Goal: Task Accomplishment & Management: Manage account settings

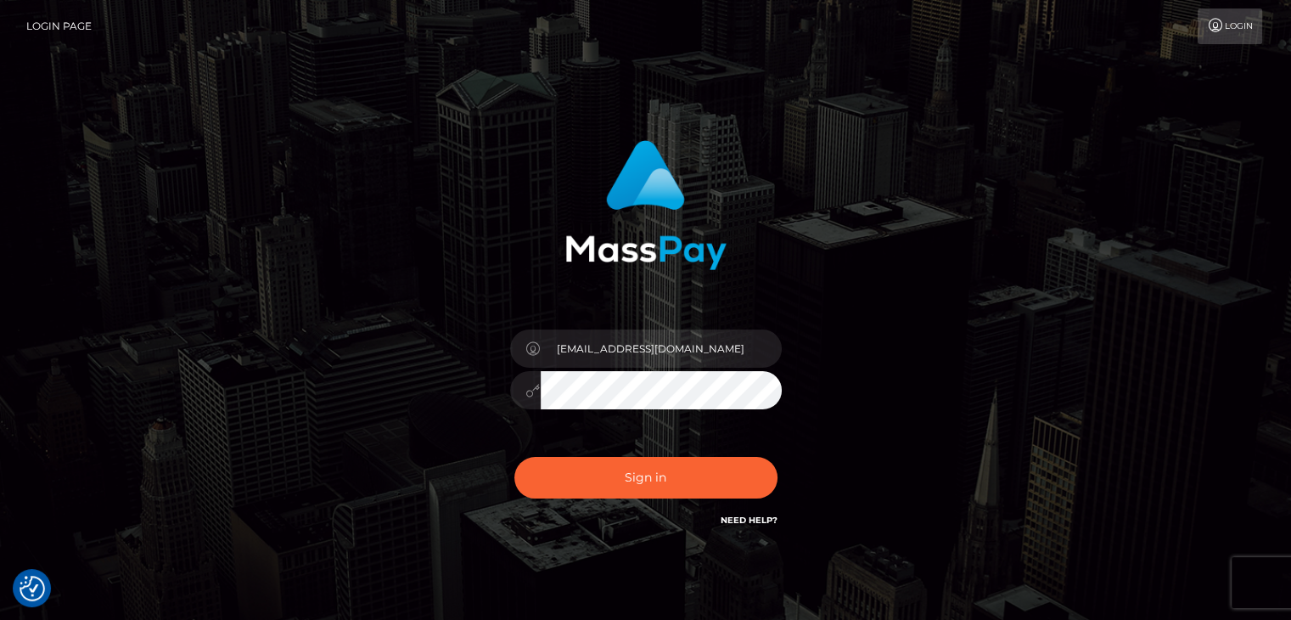
checkbox input "true"
click at [661, 480] on button "Sign in" at bounding box center [646, 478] width 263 height 42
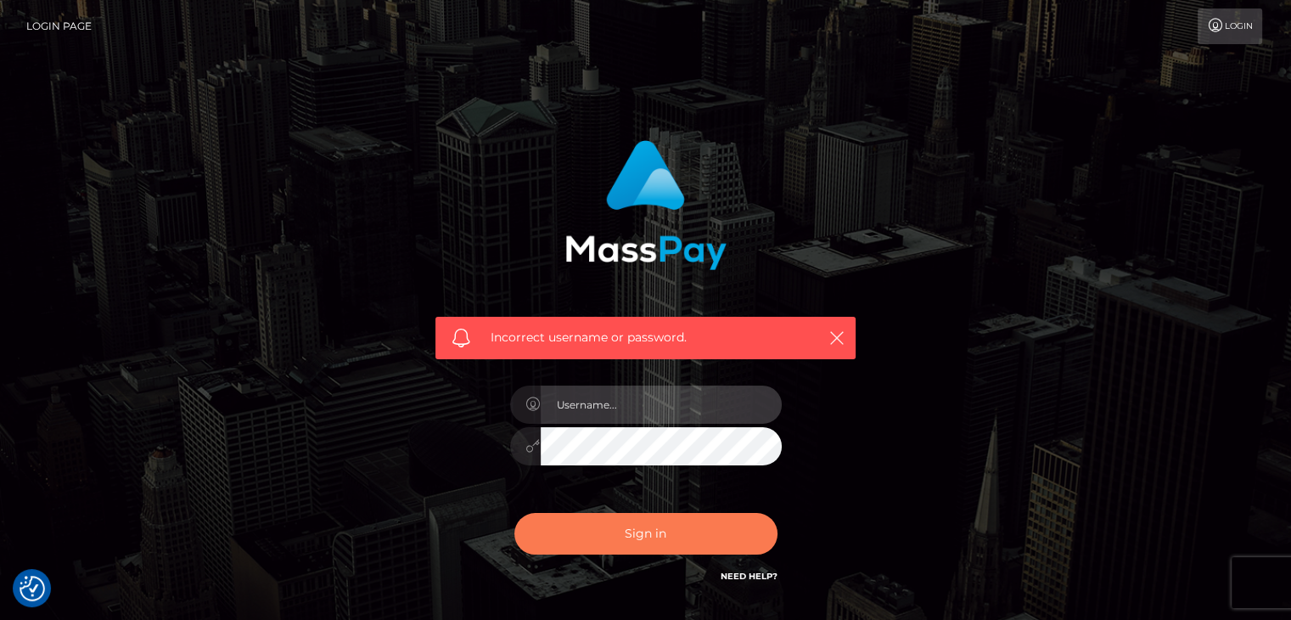
type input "[EMAIL_ADDRESS][DOMAIN_NAME]"
click at [658, 533] on button "Sign in" at bounding box center [646, 534] width 263 height 42
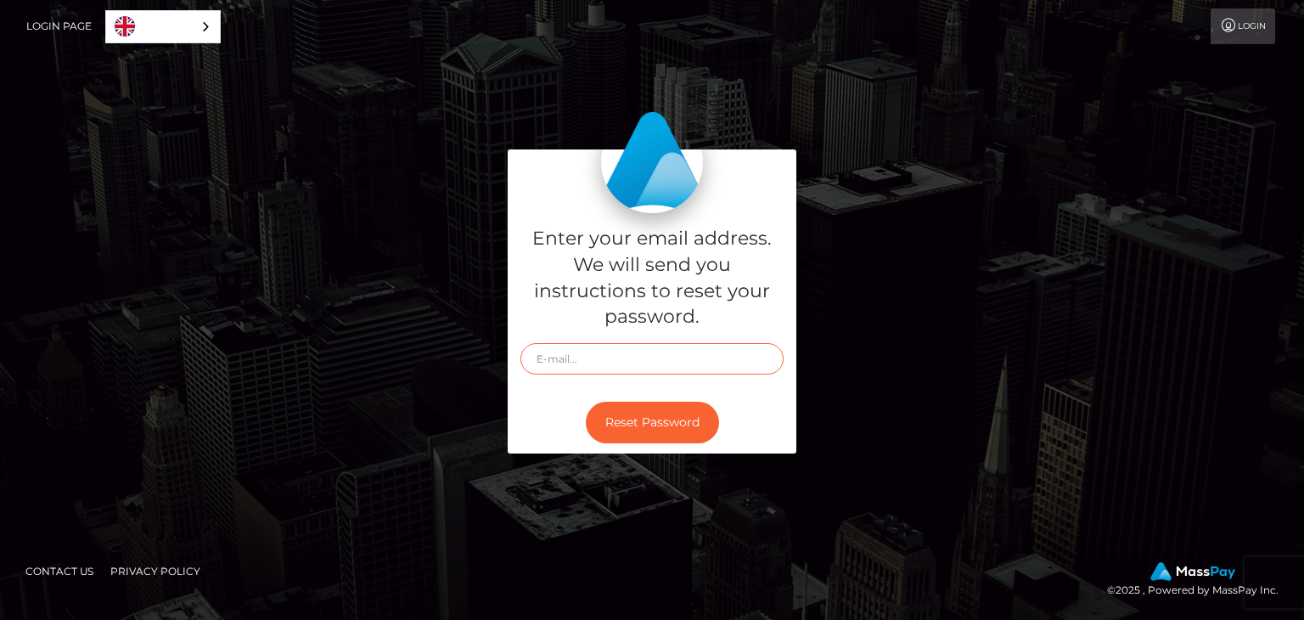
click at [610, 363] on input "text" at bounding box center [651, 358] width 263 height 31
type input "[EMAIL_ADDRESS][DOMAIN_NAME]"
click at [639, 420] on button "Reset Password" at bounding box center [652, 423] width 133 height 42
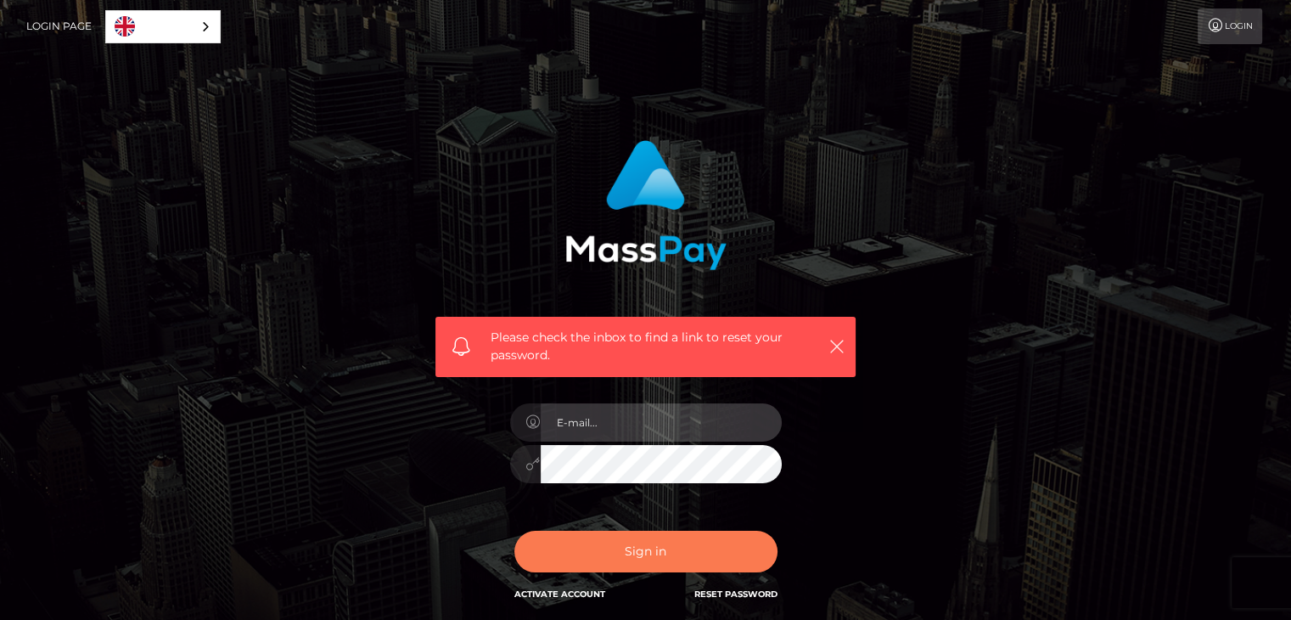
type input "[EMAIL_ADDRESS][DOMAIN_NAME]"
click at [652, 562] on button "Sign in" at bounding box center [646, 552] width 263 height 42
